Goal: Information Seeking & Learning: Check status

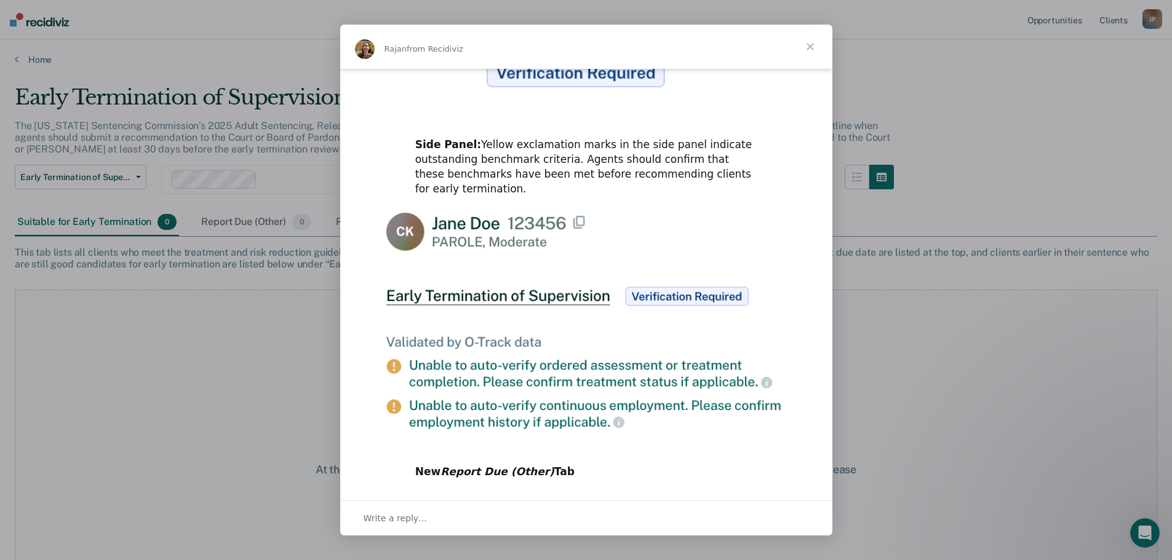
scroll to position [566, 0]
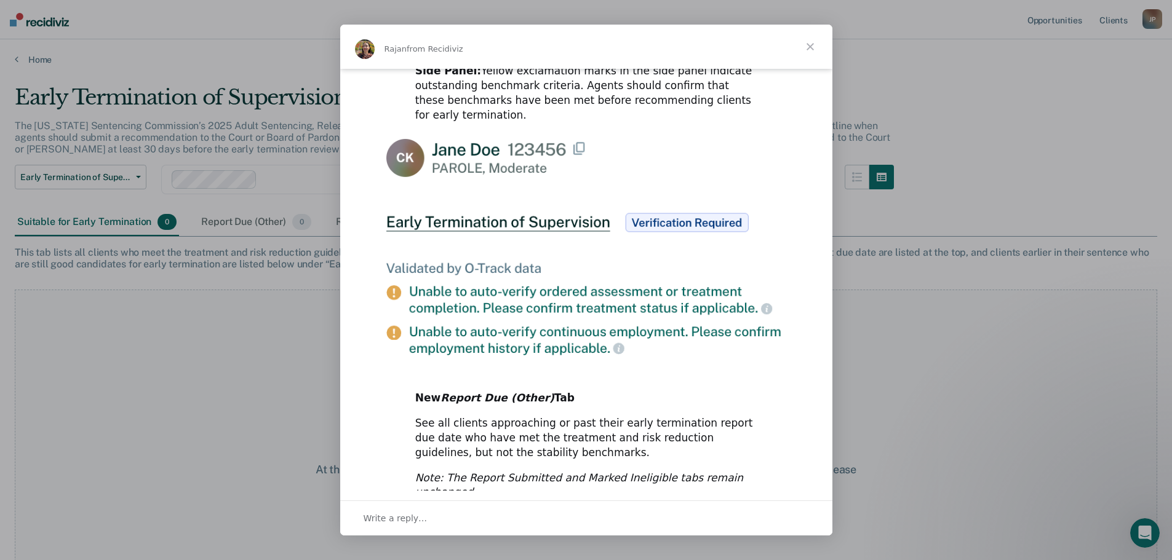
click at [808, 48] on span "Close" at bounding box center [810, 47] width 44 height 44
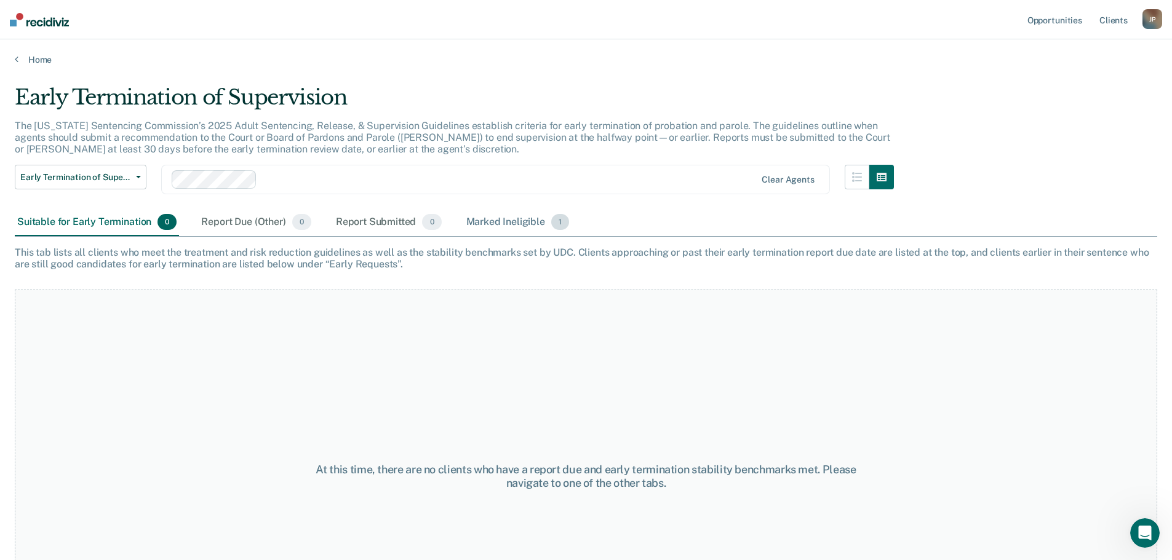
click at [504, 228] on div "Marked Ineligible 1" at bounding box center [518, 222] width 108 height 27
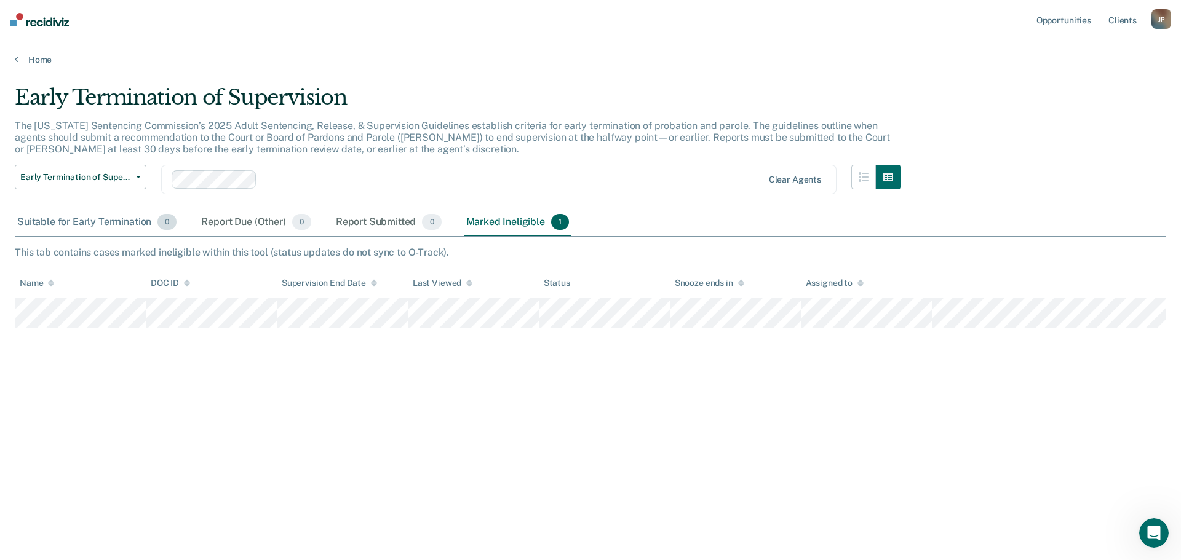
click at [100, 228] on div "Suitable for Early Termination 0" at bounding box center [97, 222] width 164 height 27
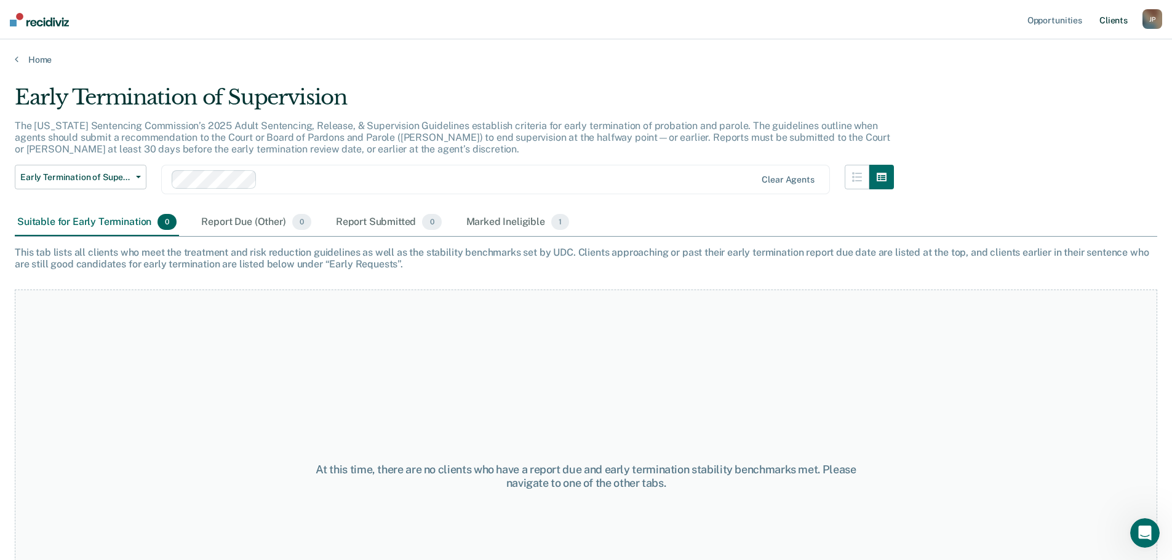
click at [1109, 23] on link "Client s" at bounding box center [1113, 19] width 33 height 39
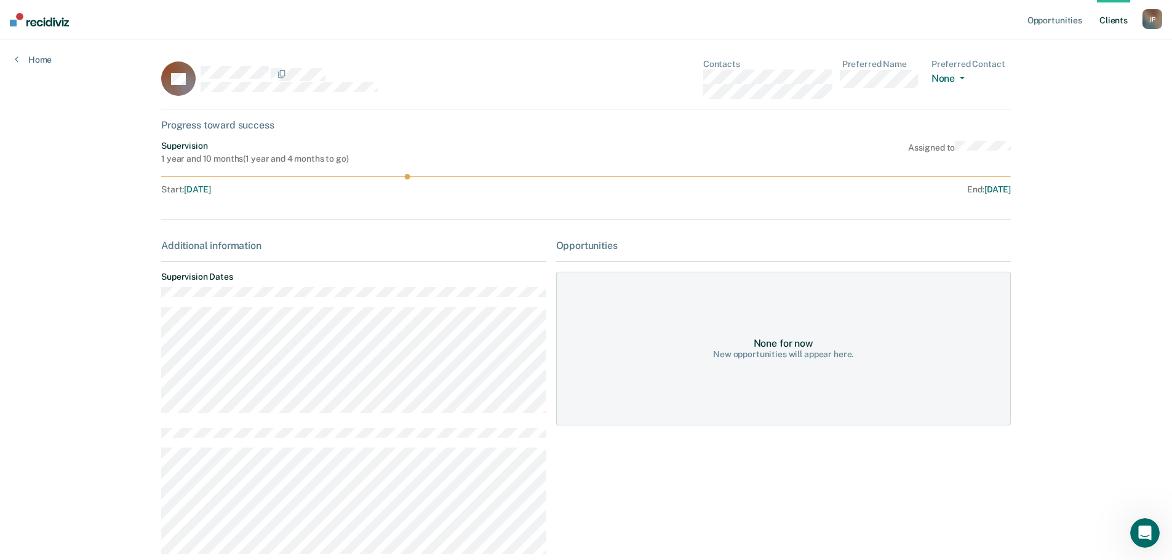
scroll to position [262, 0]
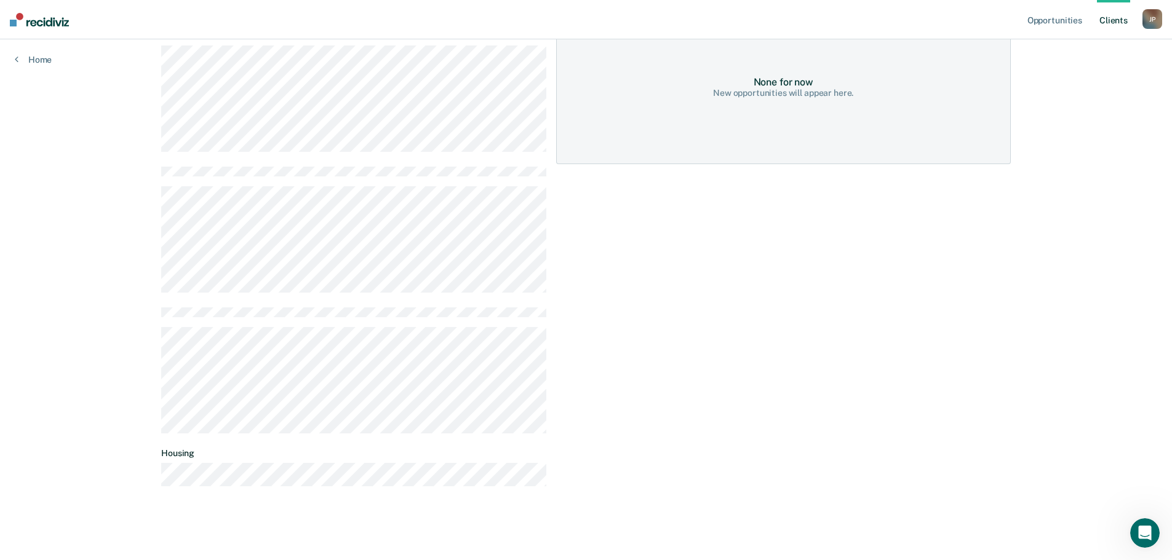
click at [1149, 22] on div "J P" at bounding box center [1152, 19] width 20 height 20
click at [1110, 20] on link "Client s" at bounding box center [1113, 19] width 33 height 39
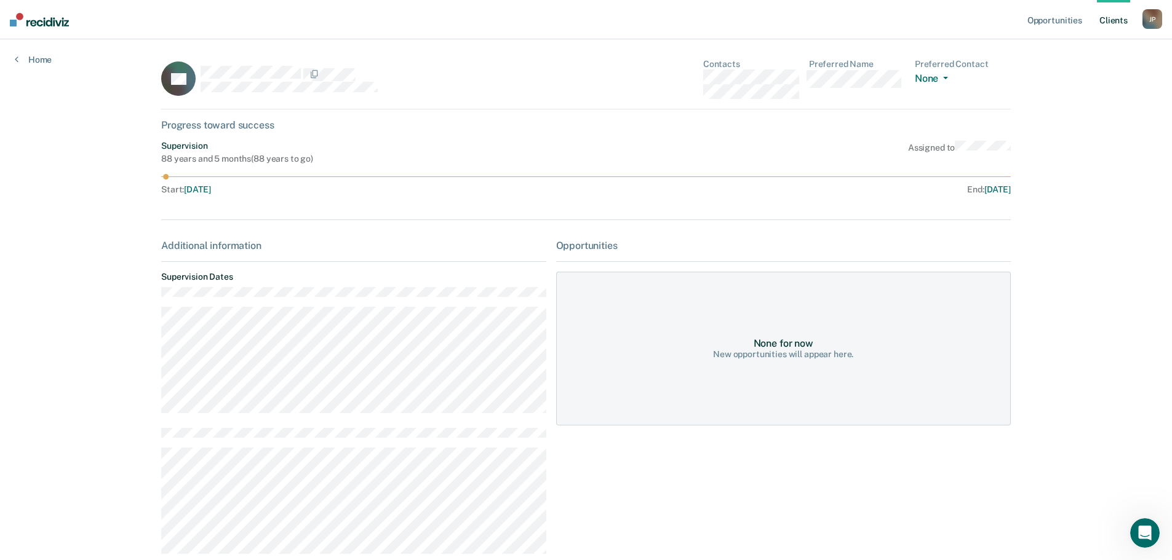
click at [1115, 23] on link "Client s" at bounding box center [1113, 19] width 33 height 39
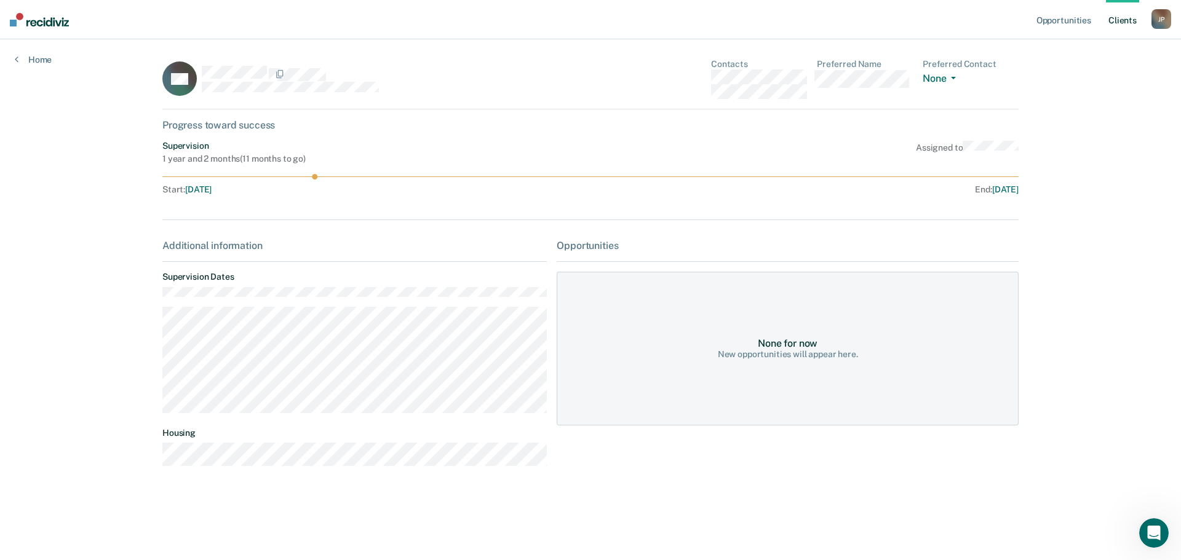
click at [1115, 26] on link "Client s" at bounding box center [1122, 19] width 33 height 39
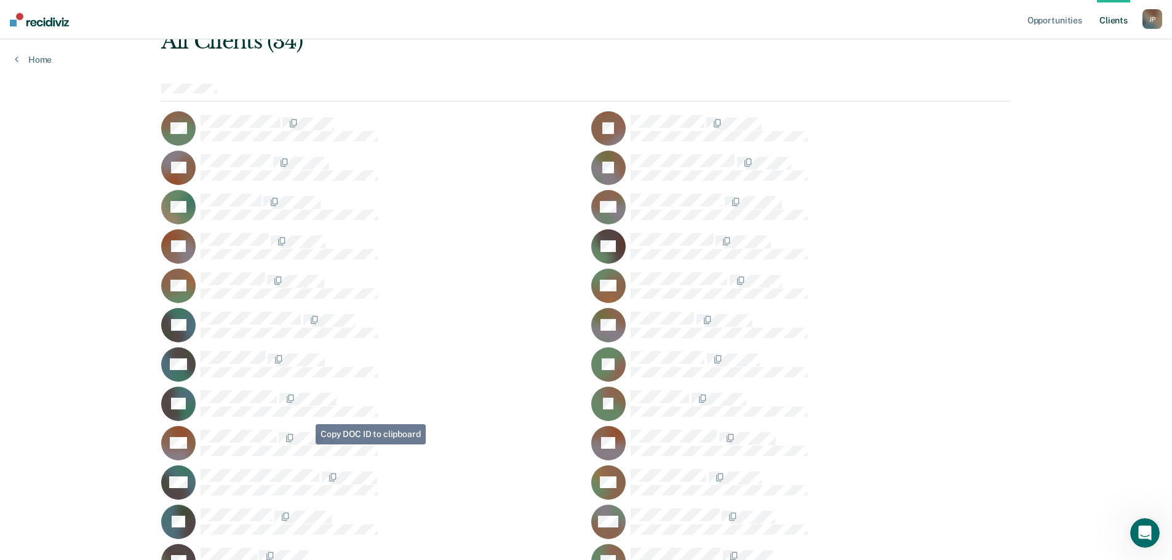
scroll to position [246, 0]
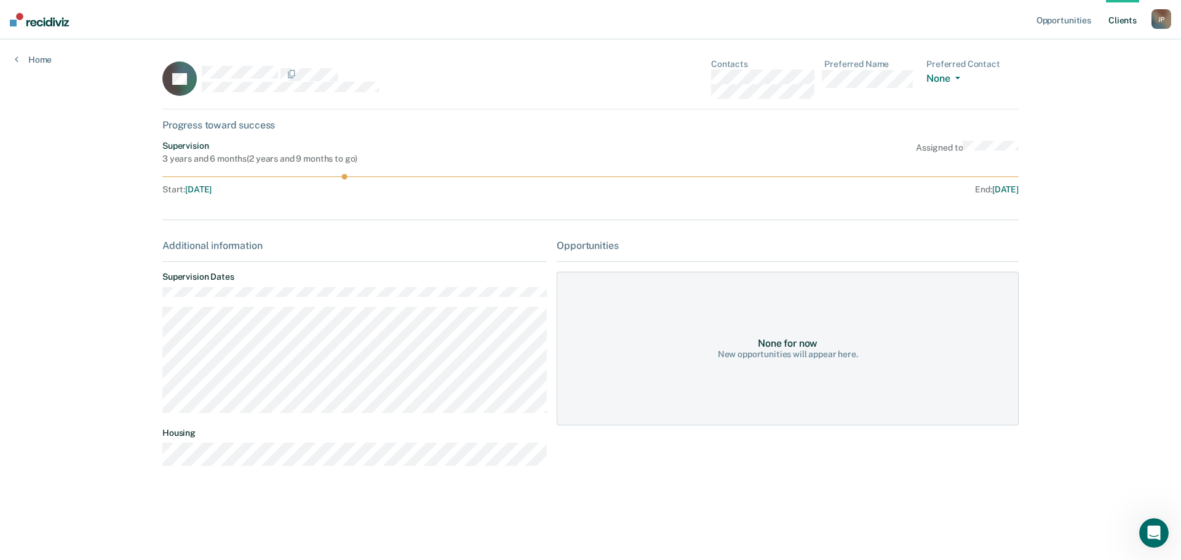
click at [1123, 19] on link "Client s" at bounding box center [1122, 19] width 33 height 39
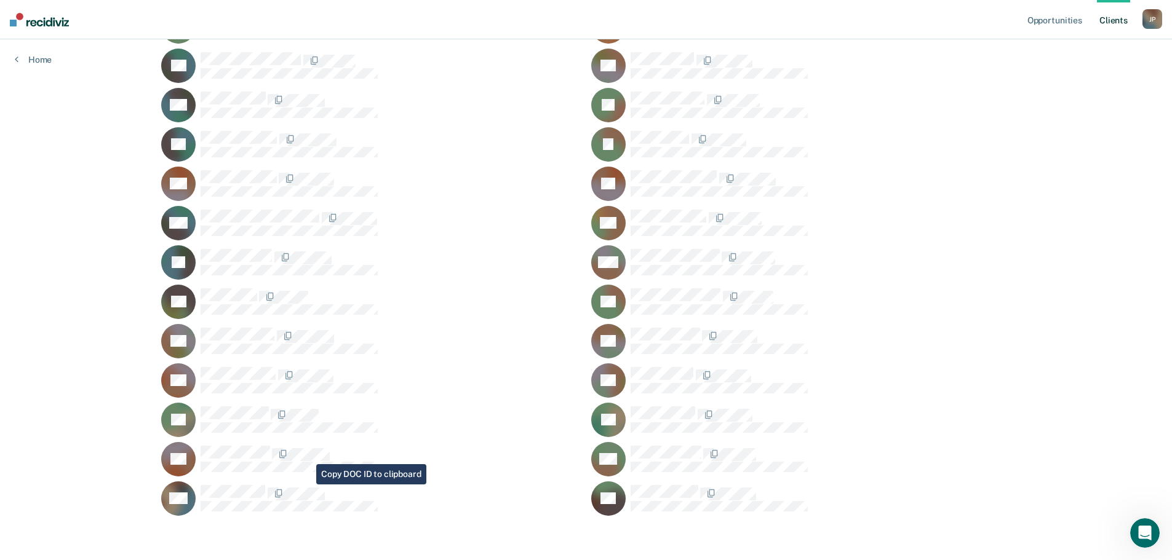
scroll to position [337, 0]
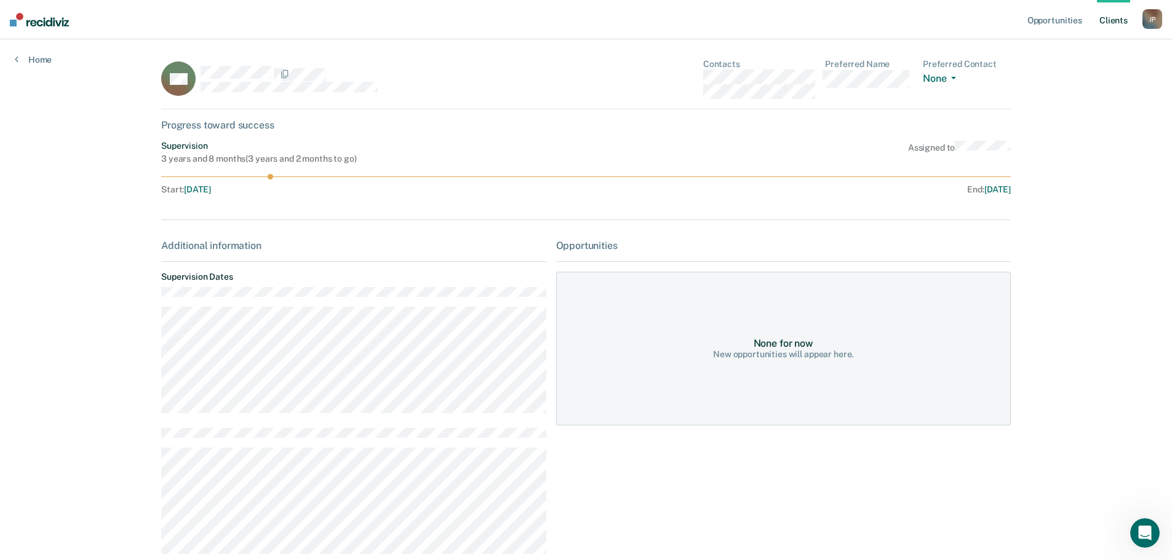
click at [1117, 23] on link "Client s" at bounding box center [1113, 19] width 33 height 39
click at [1107, 25] on link "Client s" at bounding box center [1113, 19] width 33 height 39
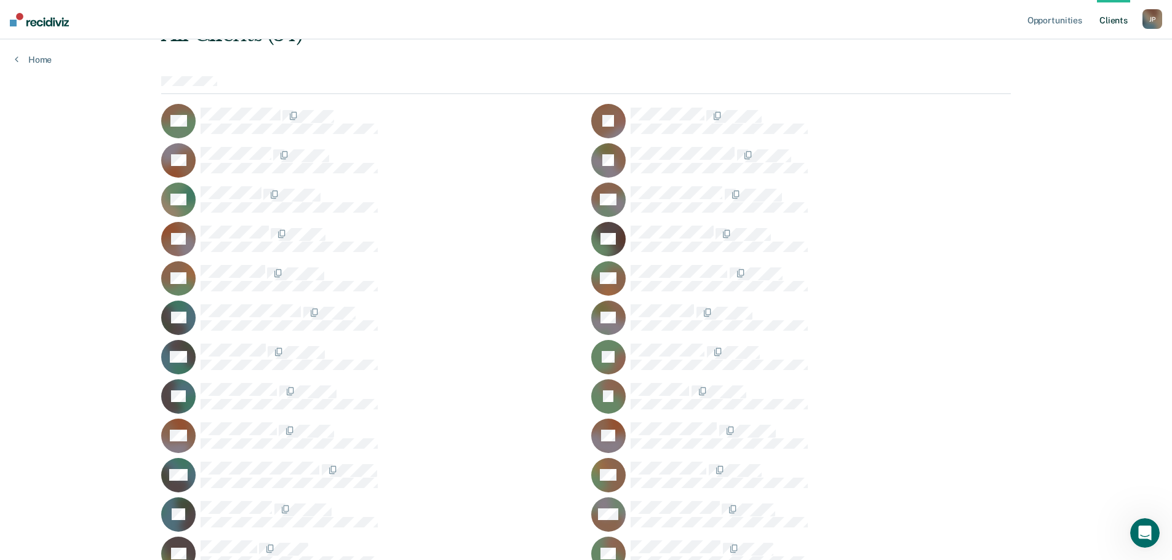
scroll to position [246, 0]
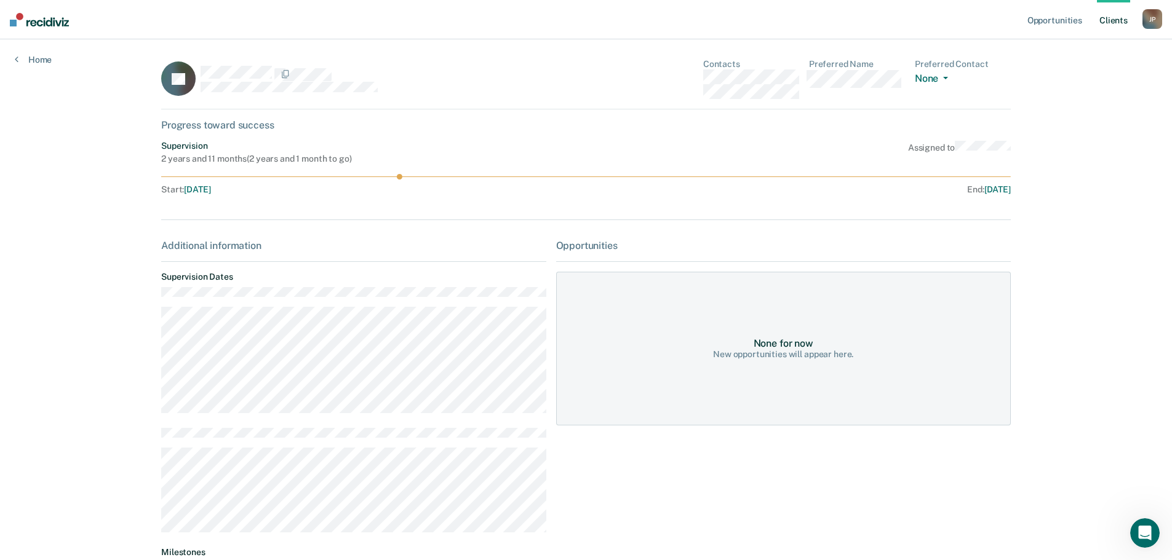
click at [1116, 20] on link "Client s" at bounding box center [1113, 19] width 33 height 39
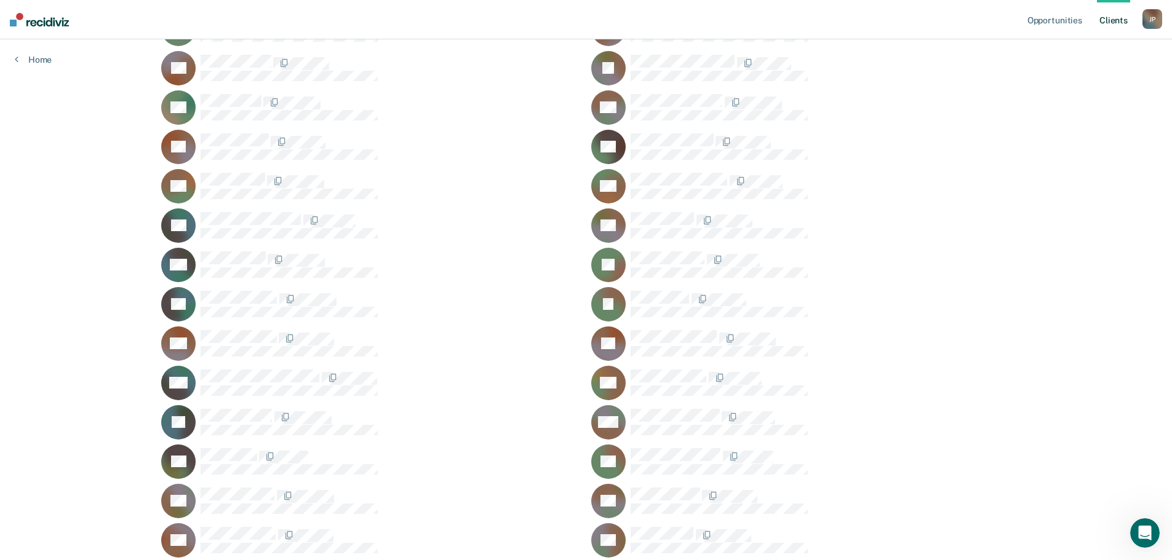
scroll to position [337, 0]
